Goal: Answer question/provide support: Share knowledge or assist other users

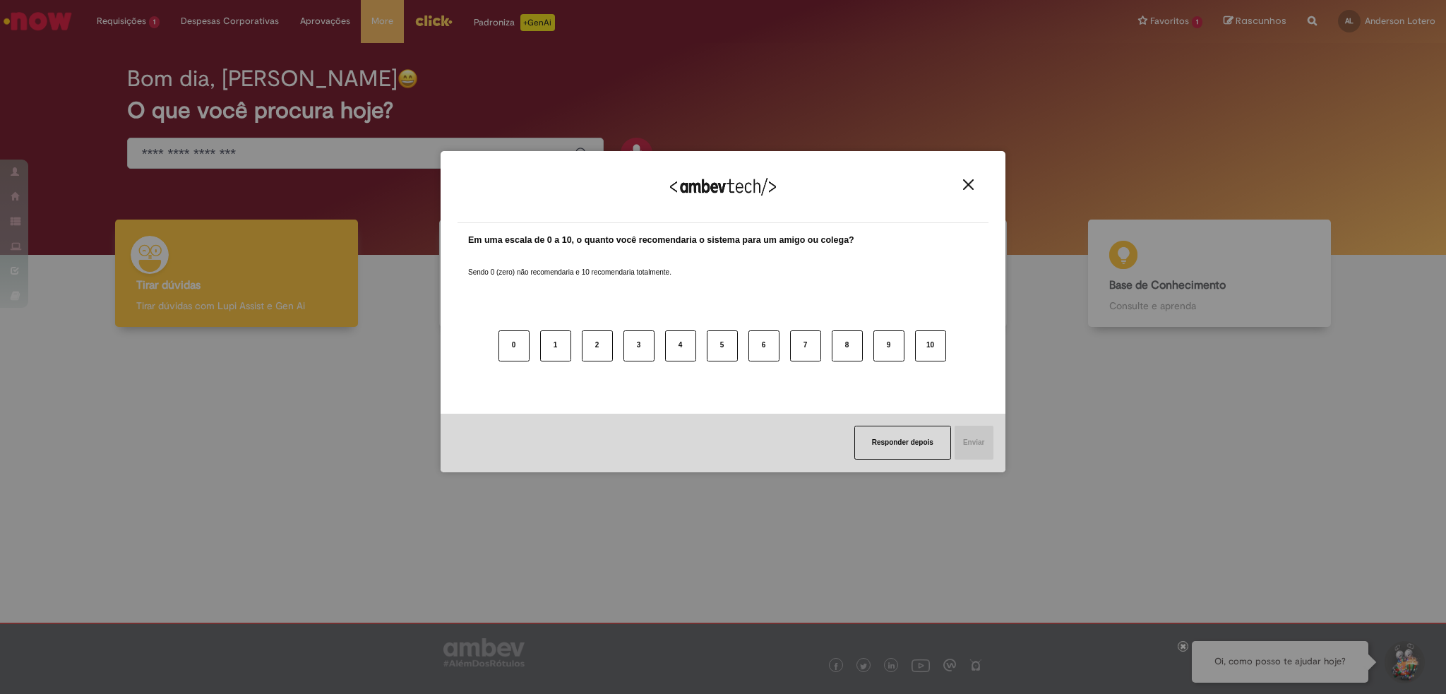
click at [976, 181] on button "Close" at bounding box center [968, 185] width 19 height 12
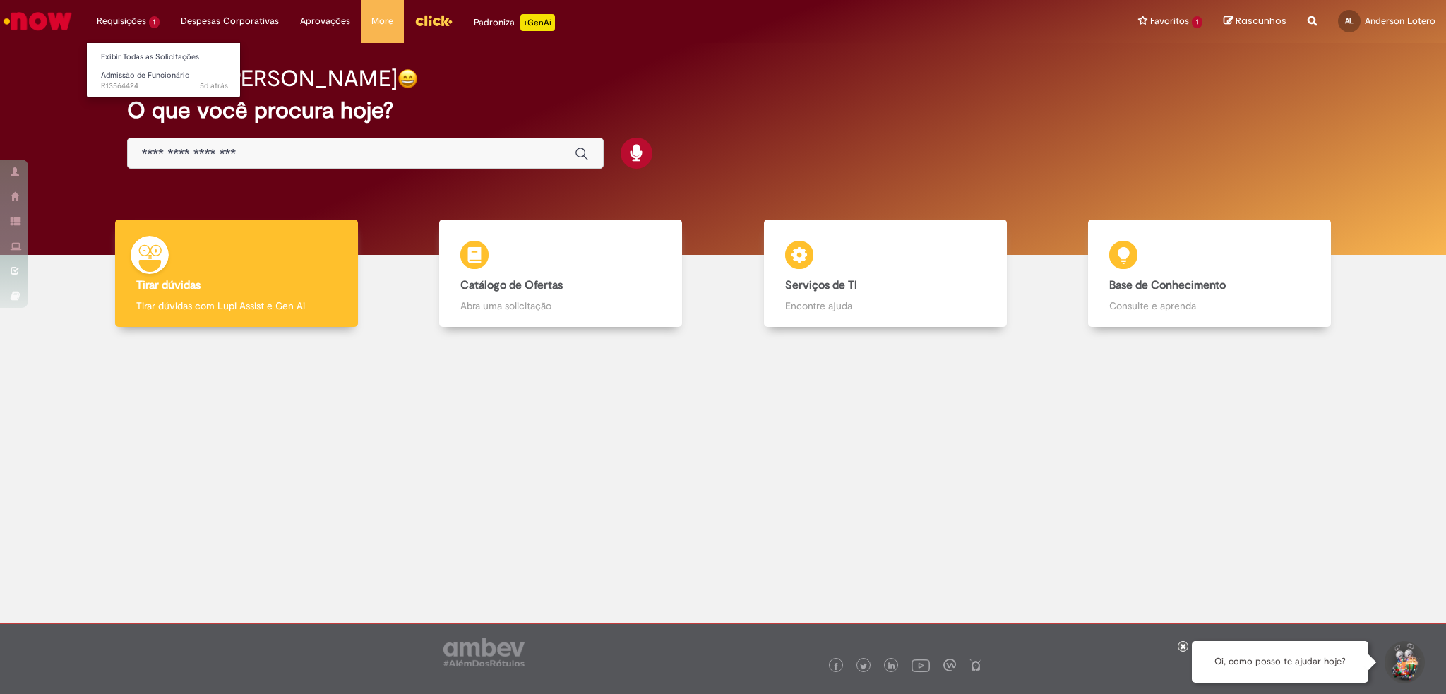
click at [121, 20] on li "Requisições 1 Exibir Todas as Solicitações Admissão de Funcionário 5d atrás 5 d…" at bounding box center [128, 21] width 84 height 42
click at [133, 60] on link "Exibir Todas as Solicitações" at bounding box center [164, 57] width 155 height 16
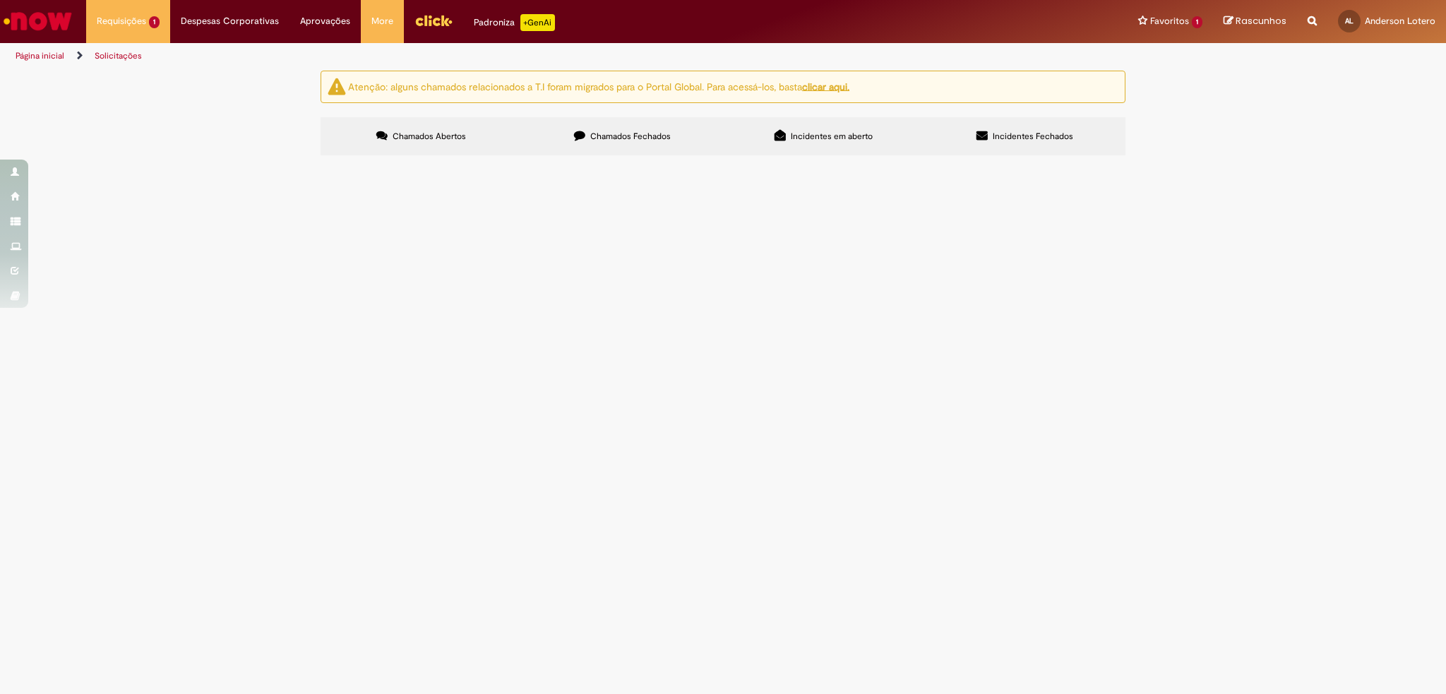
click at [0, 0] on span "Boa tarde, Segue template de admissão da Ambev Tech – [DATE]. Não temos posição…" at bounding box center [0, 0] width 0 height 0
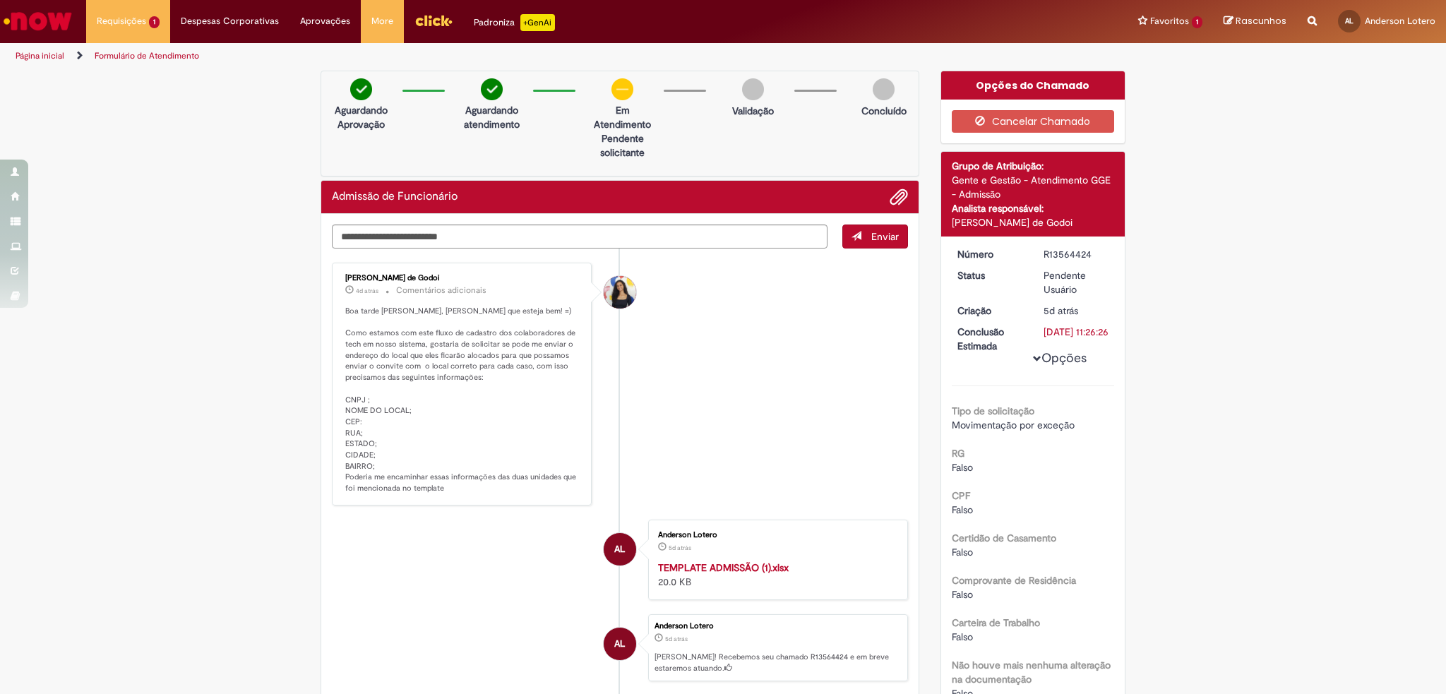
click at [397, 418] on p "Boa tarde [PERSON_NAME], [PERSON_NAME] que esteja bem! =) Como estamos com este…" at bounding box center [462, 400] width 235 height 188
click at [388, 342] on p "Boa tarde [PERSON_NAME], [PERSON_NAME] que esteja bem! =) Como estamos com este…" at bounding box center [462, 400] width 235 height 188
click at [758, 568] on strong "TEMPLATE ADMISSÃO (1).xlsx" at bounding box center [723, 567] width 131 height 13
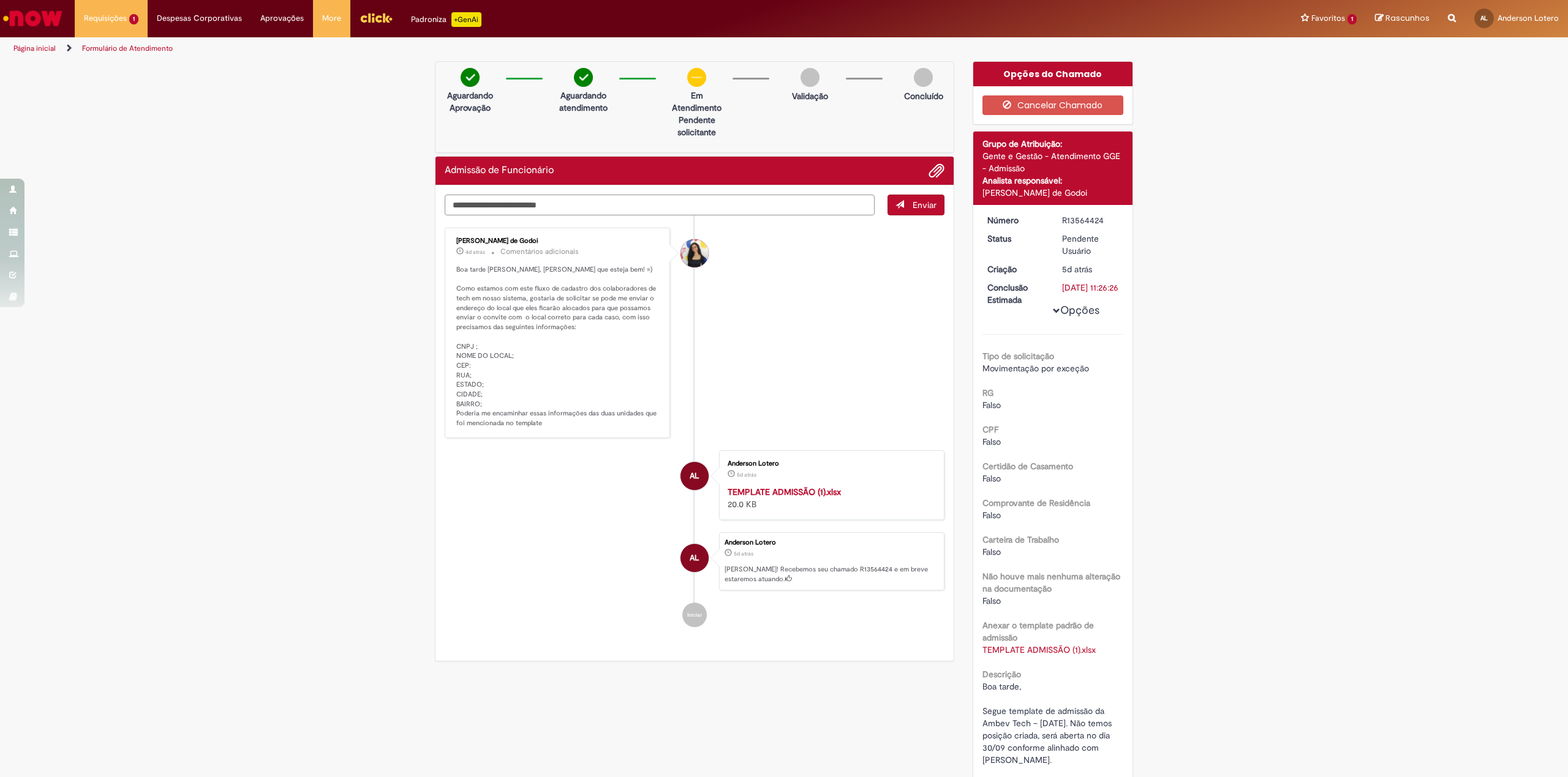
click at [732, 206] on textarea "Digite sua mensagem aqui..." at bounding box center [659, 205] width 430 height 21
click at [932, 167] on span "Adicionar anexos" at bounding box center [936, 171] width 15 height 15
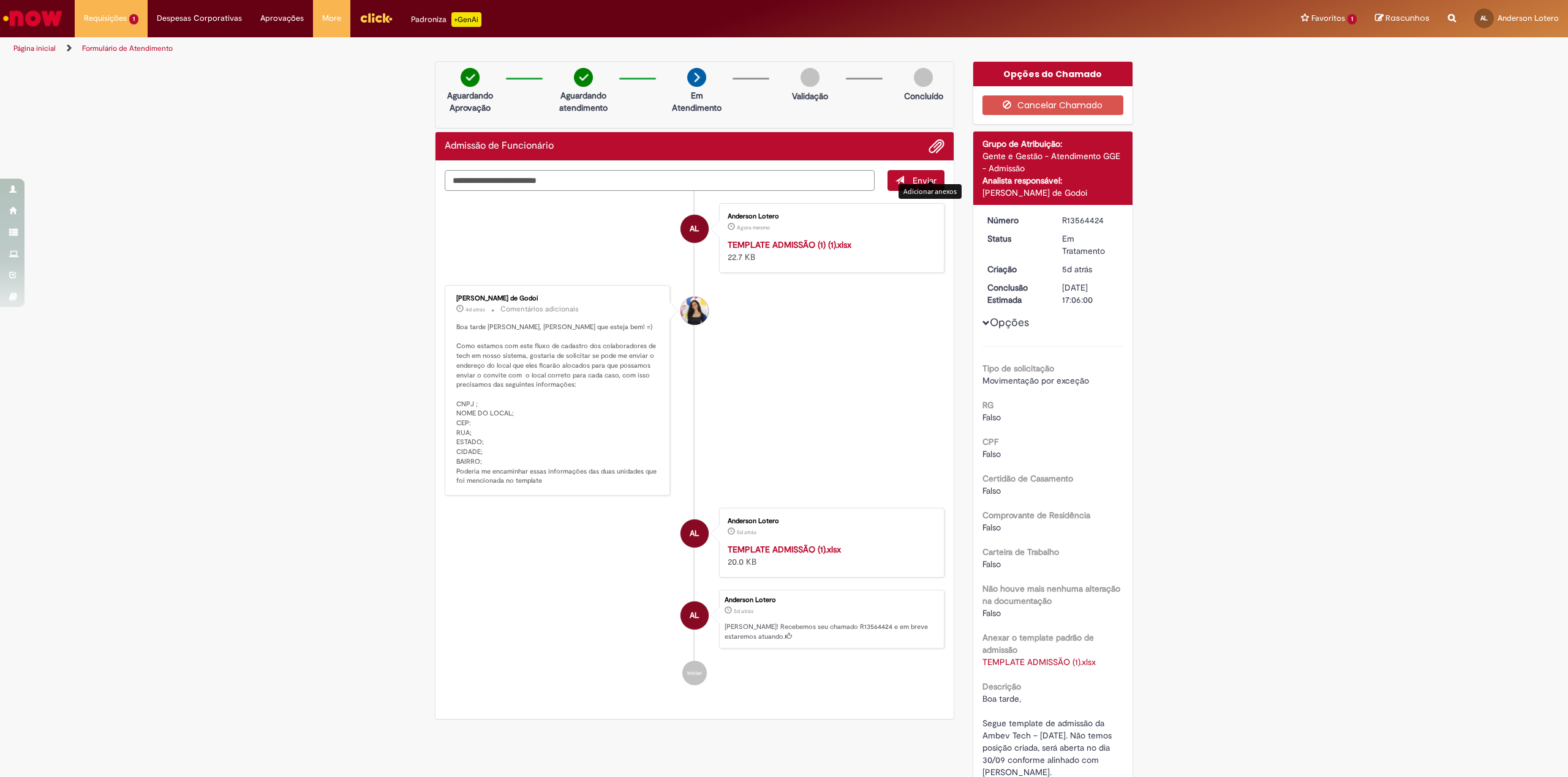
click at [551, 184] on textarea "Digite sua mensagem aqui..." at bounding box center [659, 180] width 430 height 21
type textarea "*"
type textarea "**********"
click at [928, 186] on span "Enviar" at bounding box center [925, 180] width 24 height 11
